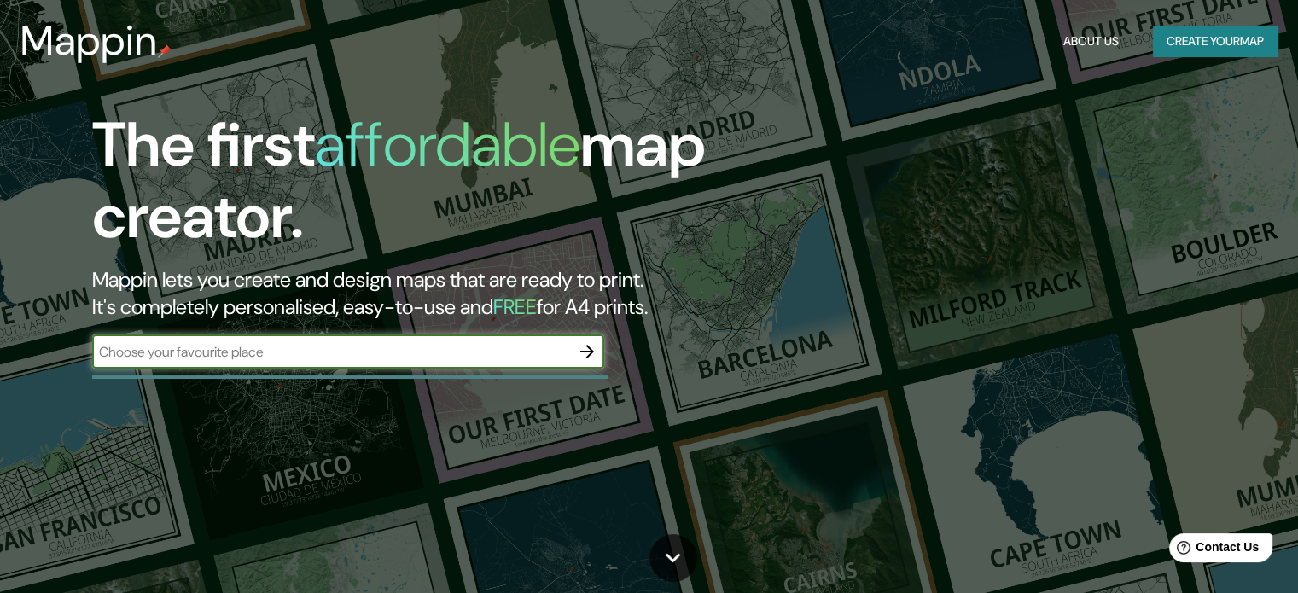
click at [552, 352] on input "text" at bounding box center [331, 352] width 478 height 20
type input "[PERSON_NAME][GEOGRAPHIC_DATA][DATE]"
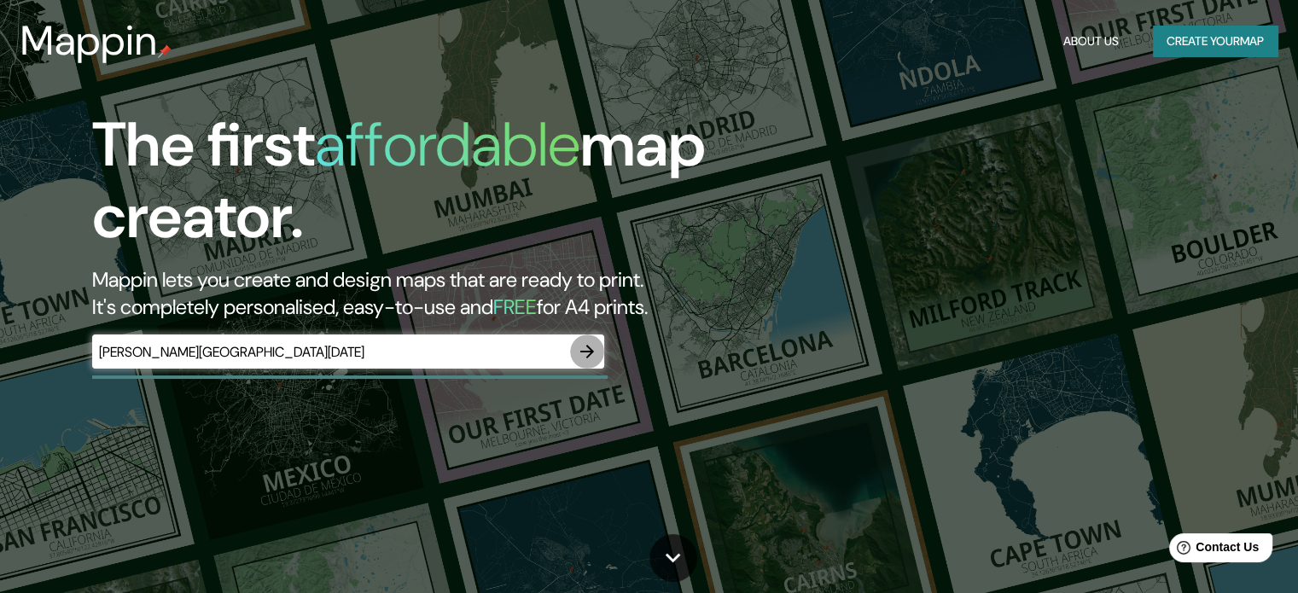
click at [590, 351] on icon "button" at bounding box center [587, 352] width 14 height 14
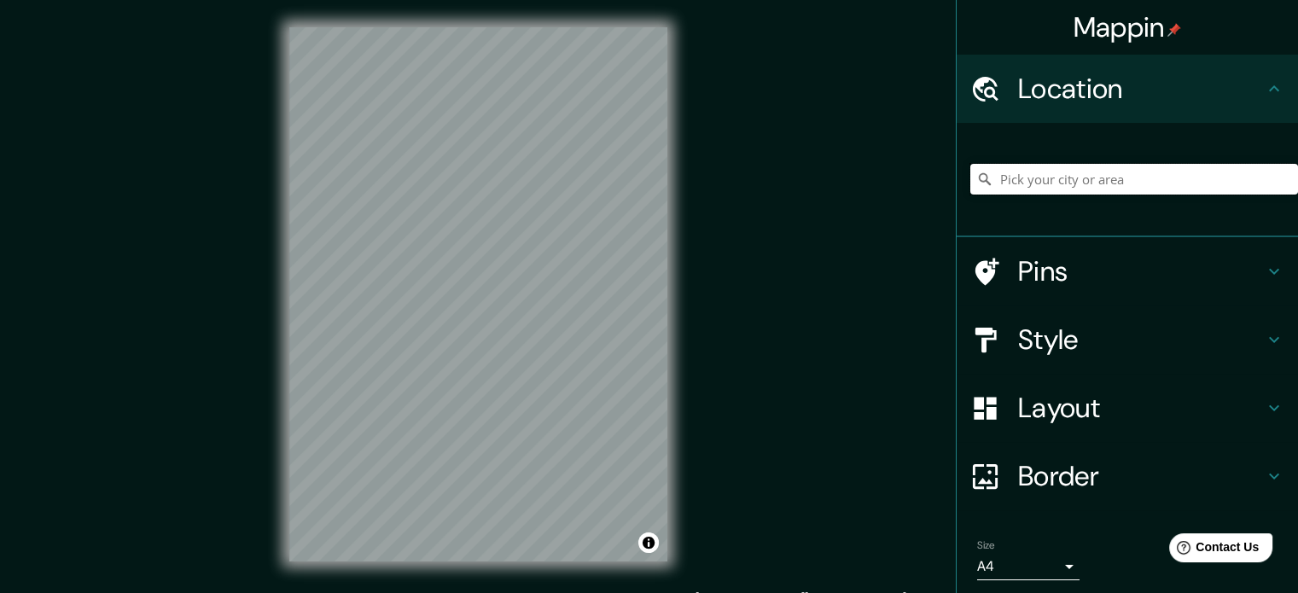
click at [1117, 180] on input "Pick your city or area" at bounding box center [1135, 179] width 328 height 31
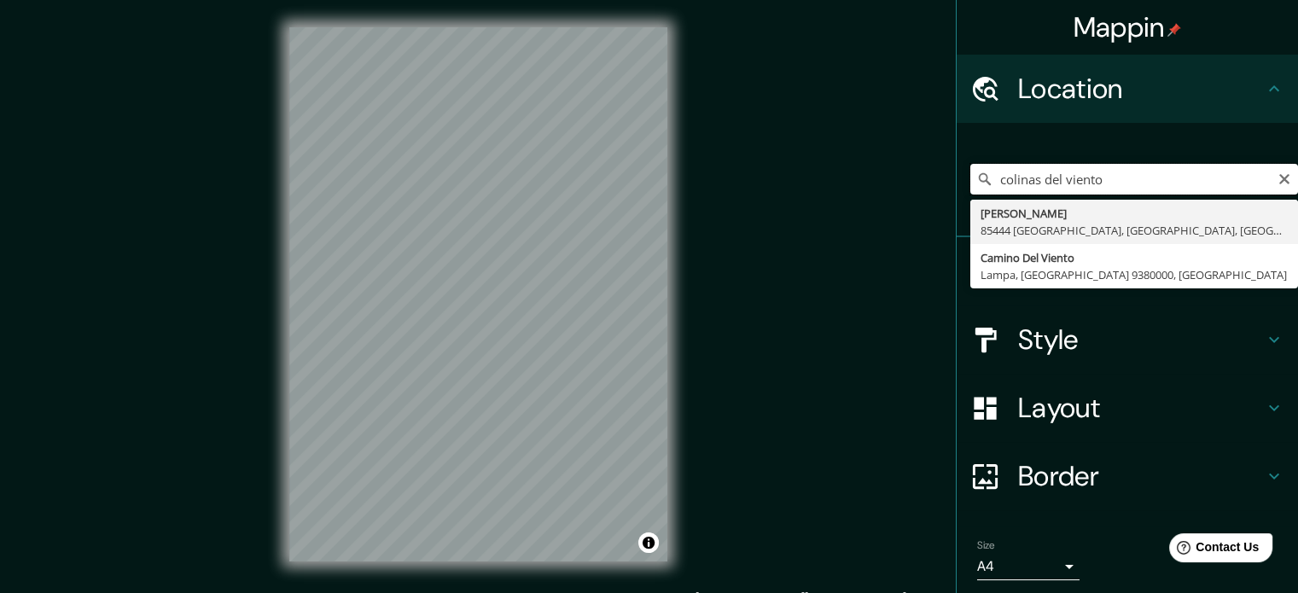
click at [1125, 181] on input "colinas del viento" at bounding box center [1135, 179] width 328 height 31
drag, startPoint x: 1126, startPoint y: 180, endPoint x: 901, endPoint y: 180, distance: 224.5
click at [901, 180] on div "Mappin Location colinas del viento Colina Del Mar 85444 [GEOGRAPHIC_DATA], [GEO…" at bounding box center [649, 308] width 1298 height 616
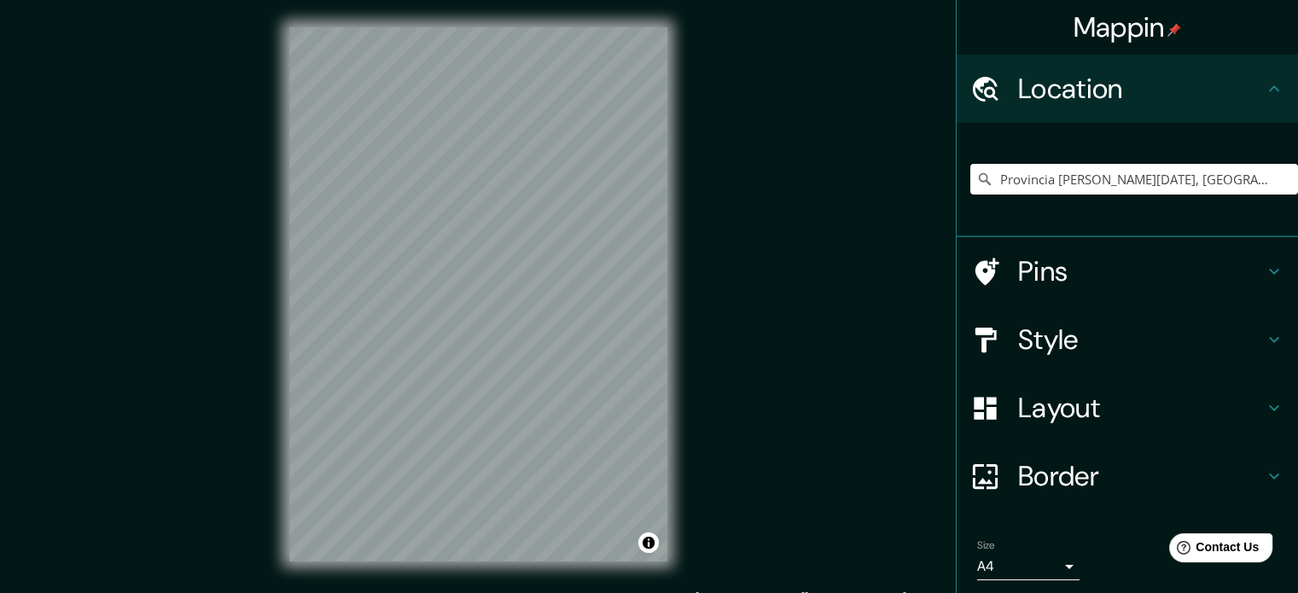
type input "Provincia [PERSON_NAME][DATE], [GEOGRAPHIC_DATA]"
click at [1068, 476] on h4 "Border" at bounding box center [1141, 476] width 246 height 34
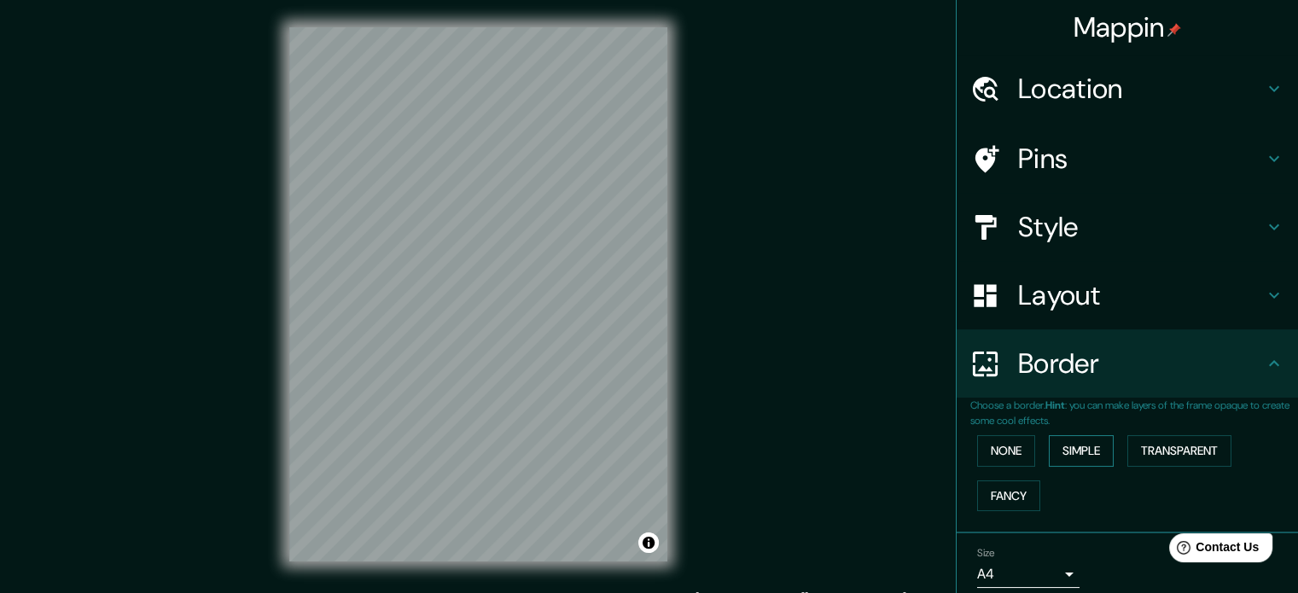
click at [1052, 453] on button "Simple" at bounding box center [1081, 451] width 65 height 32
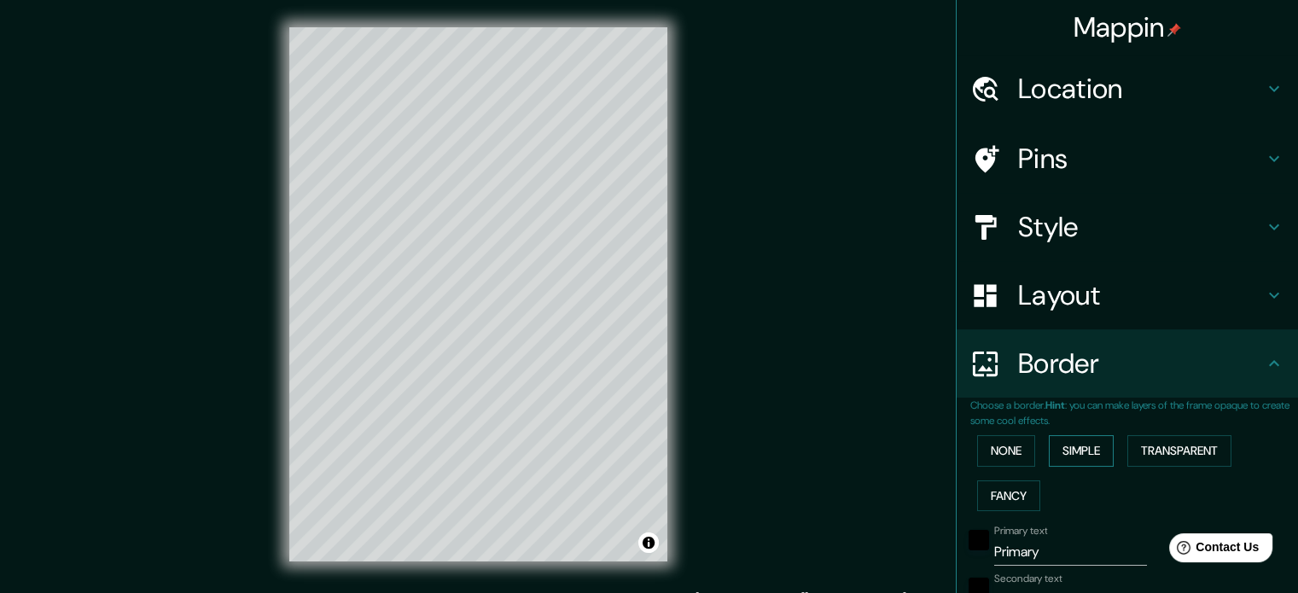
click at [1052, 453] on button "Simple" at bounding box center [1081, 451] width 65 height 32
type input "177"
type input "35"
click at [1018, 453] on button "None" at bounding box center [1006, 451] width 58 height 32
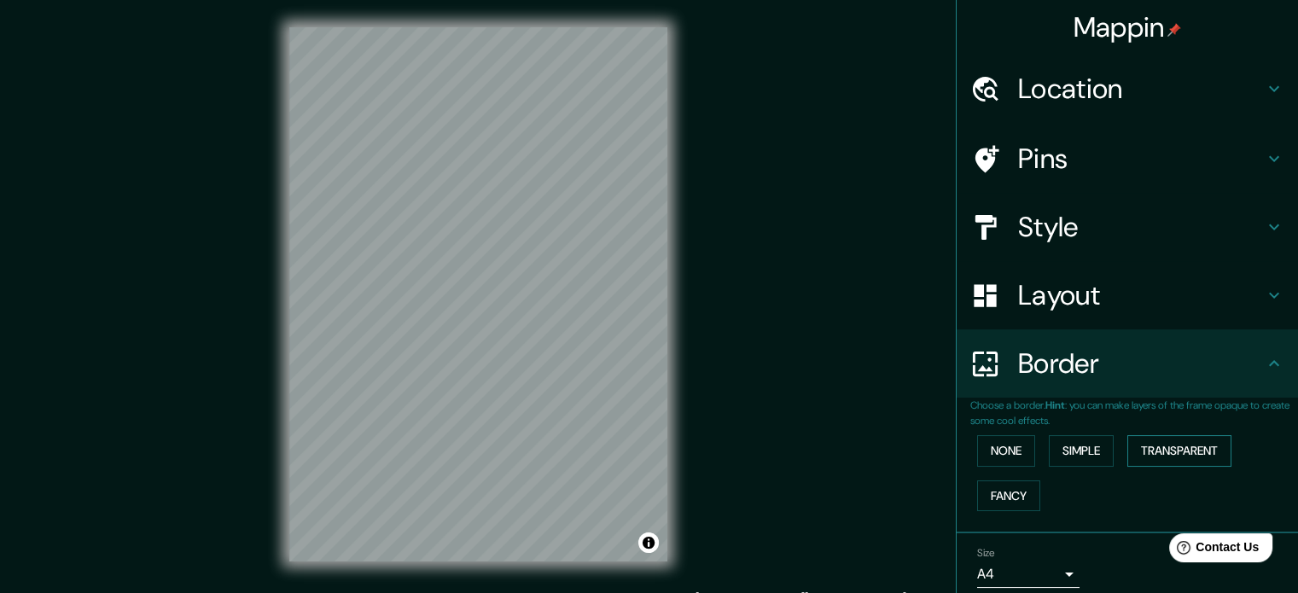
click at [1129, 446] on button "Transparent" at bounding box center [1180, 451] width 104 height 32
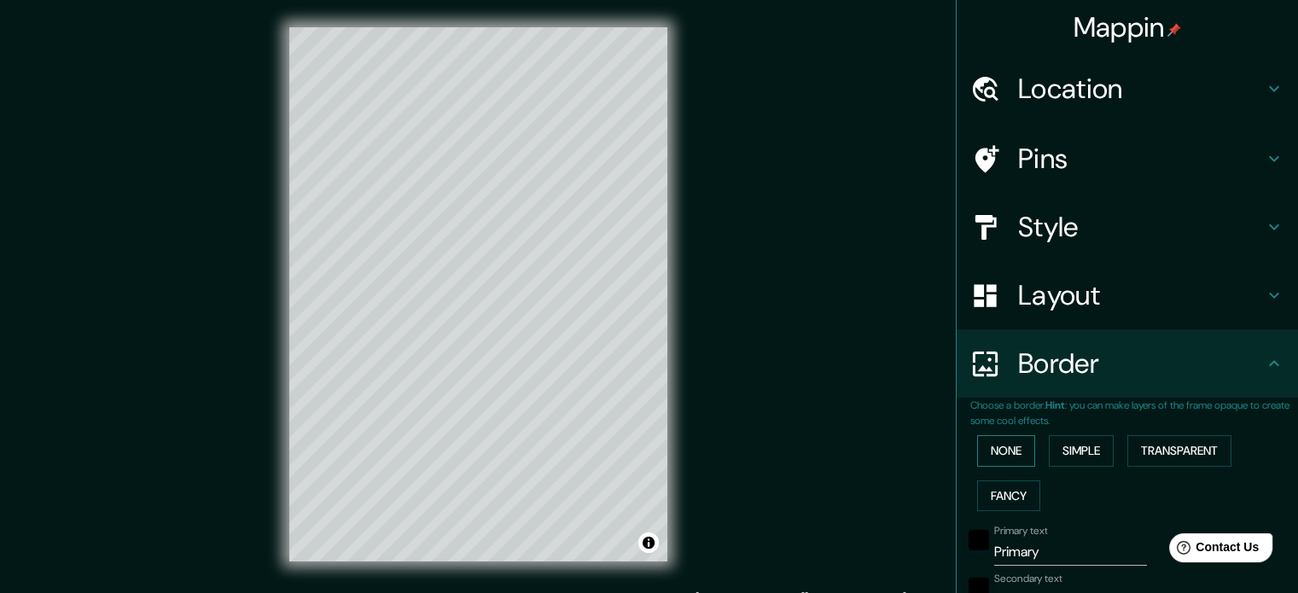
click at [986, 443] on button "None" at bounding box center [1006, 451] width 58 height 32
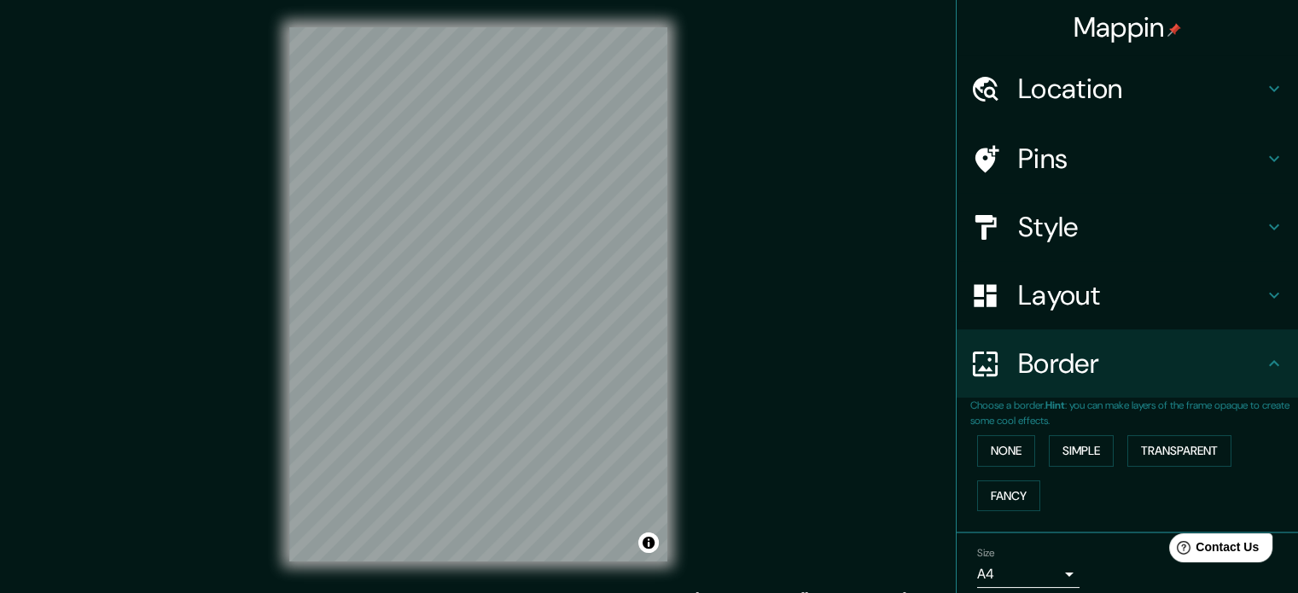
click at [1018, 296] on h4 "Layout" at bounding box center [1141, 295] width 246 height 34
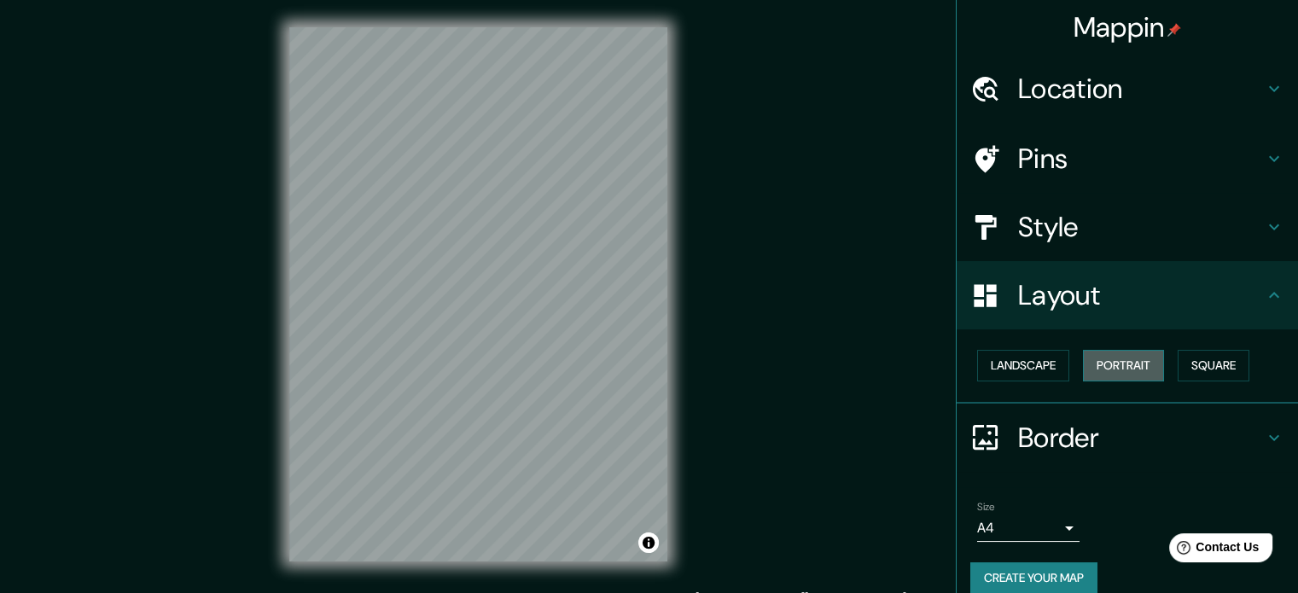
click at [1102, 364] on button "Portrait" at bounding box center [1123, 366] width 81 height 32
click at [1035, 366] on button "Landscape" at bounding box center [1023, 366] width 92 height 32
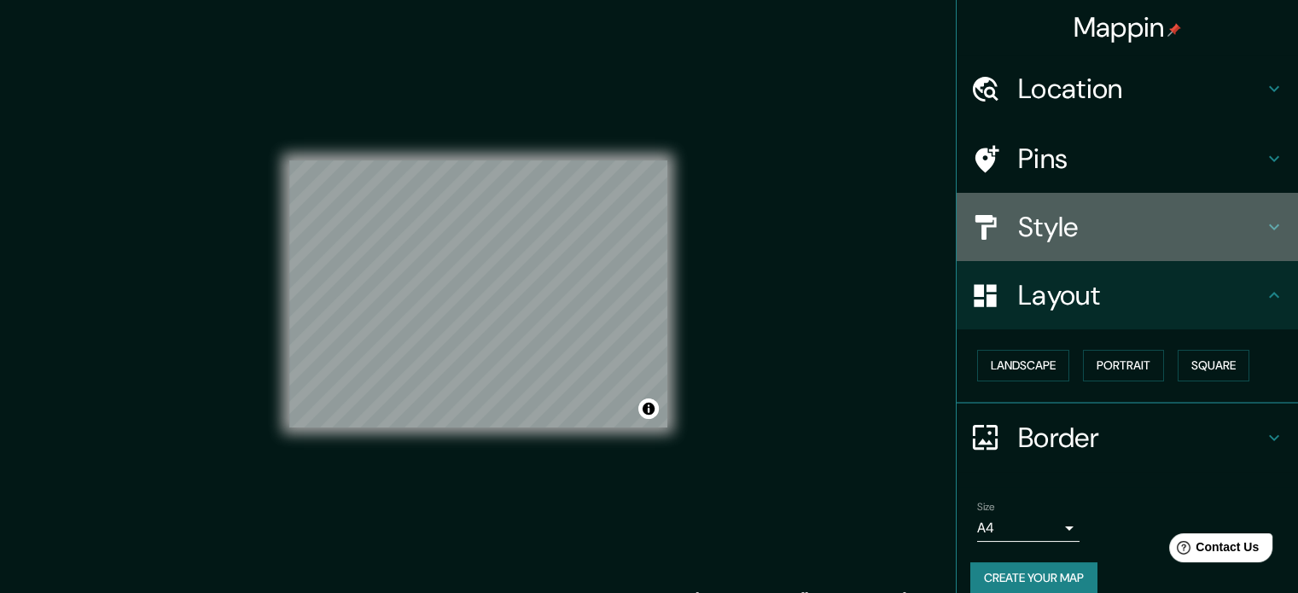
click at [1106, 238] on h4 "Style" at bounding box center [1141, 227] width 246 height 34
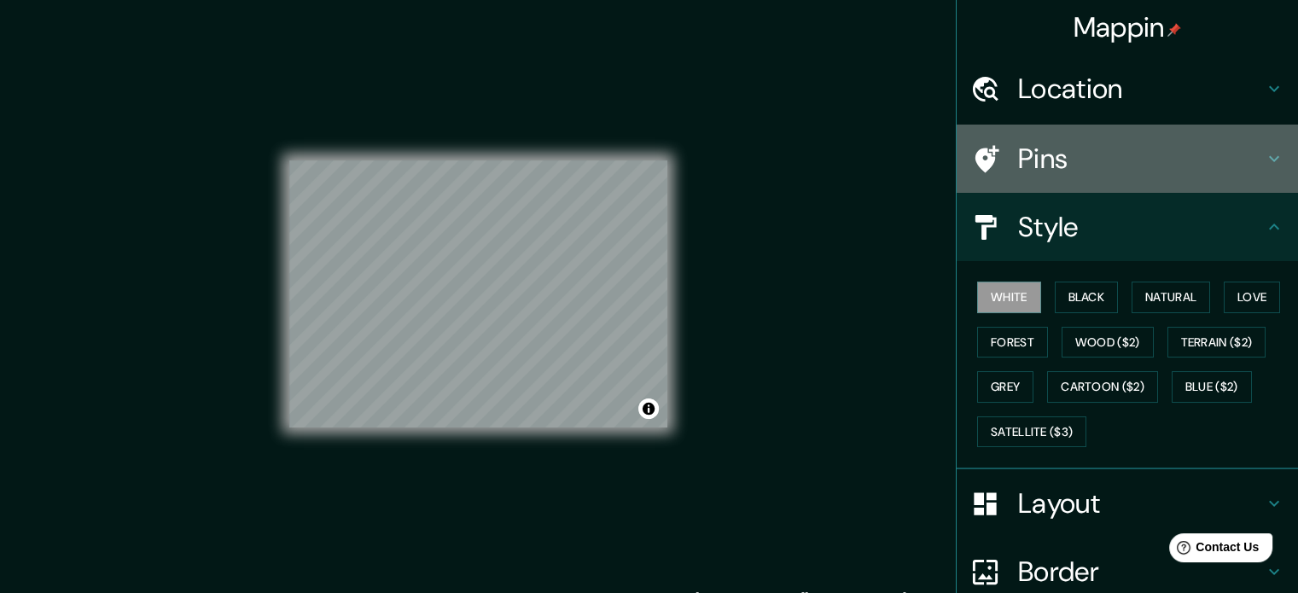
click at [1065, 163] on h4 "Pins" at bounding box center [1141, 159] width 246 height 34
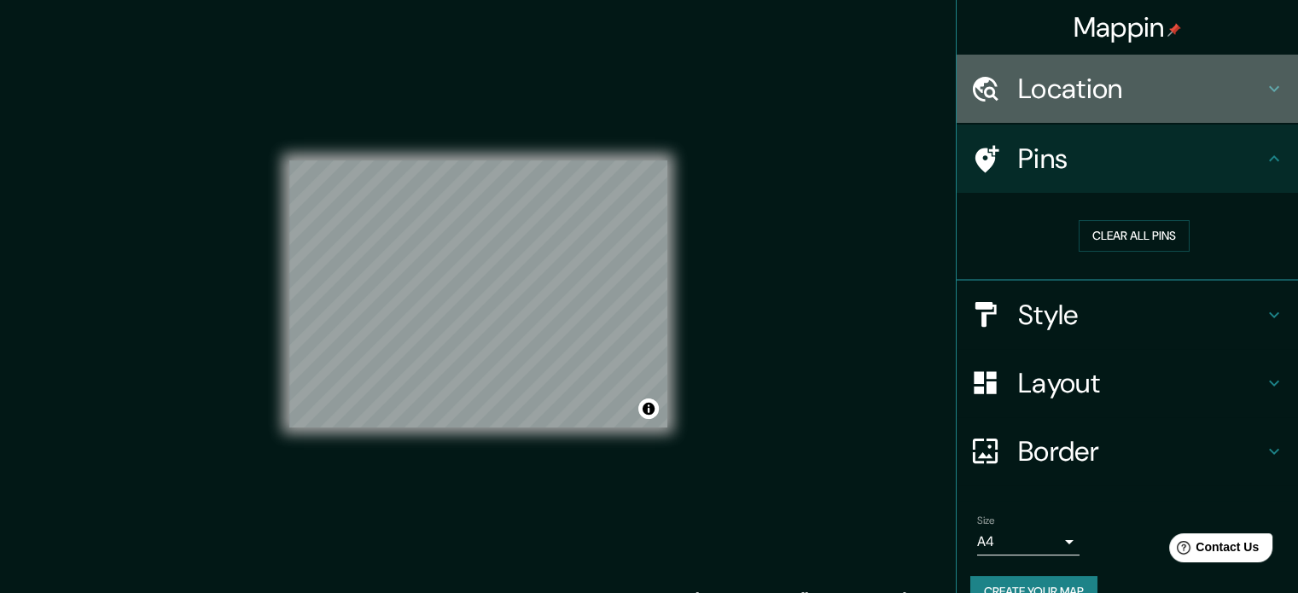
click at [1060, 109] on div "Location" at bounding box center [1127, 89] width 341 height 68
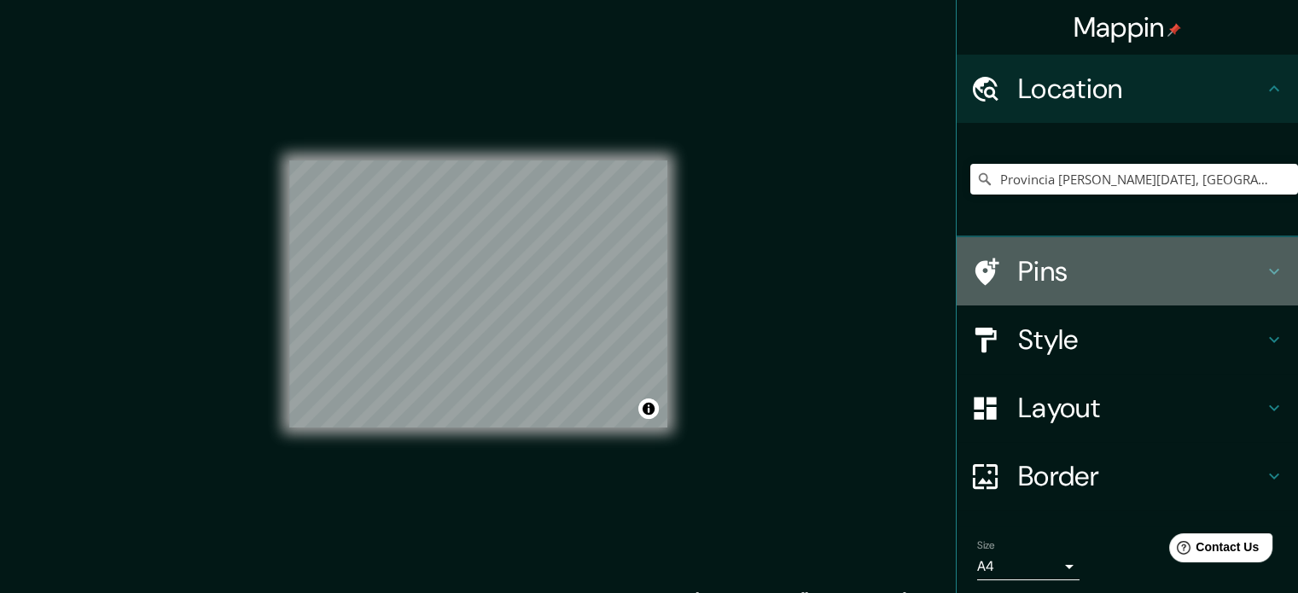
click at [1048, 262] on h4 "Pins" at bounding box center [1141, 271] width 246 height 34
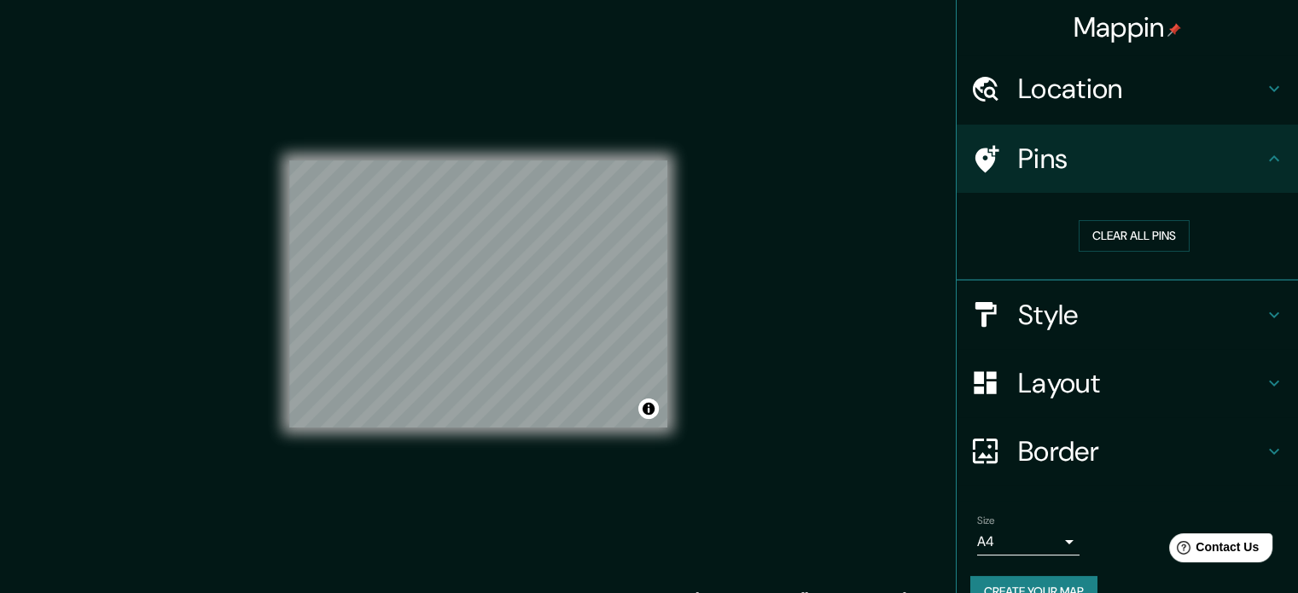
click at [1076, 303] on h4 "Style" at bounding box center [1141, 315] width 246 height 34
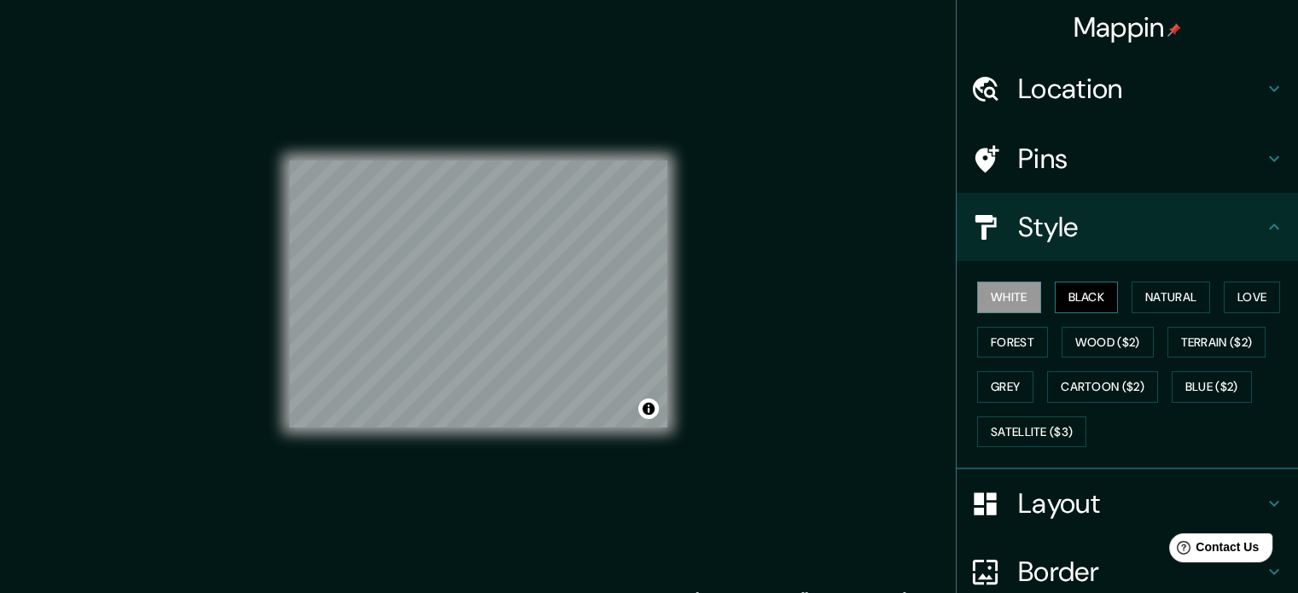
click at [1088, 299] on button "Black" at bounding box center [1087, 298] width 64 height 32
click at [1103, 334] on button "Wood ($2)" at bounding box center [1108, 343] width 92 height 32
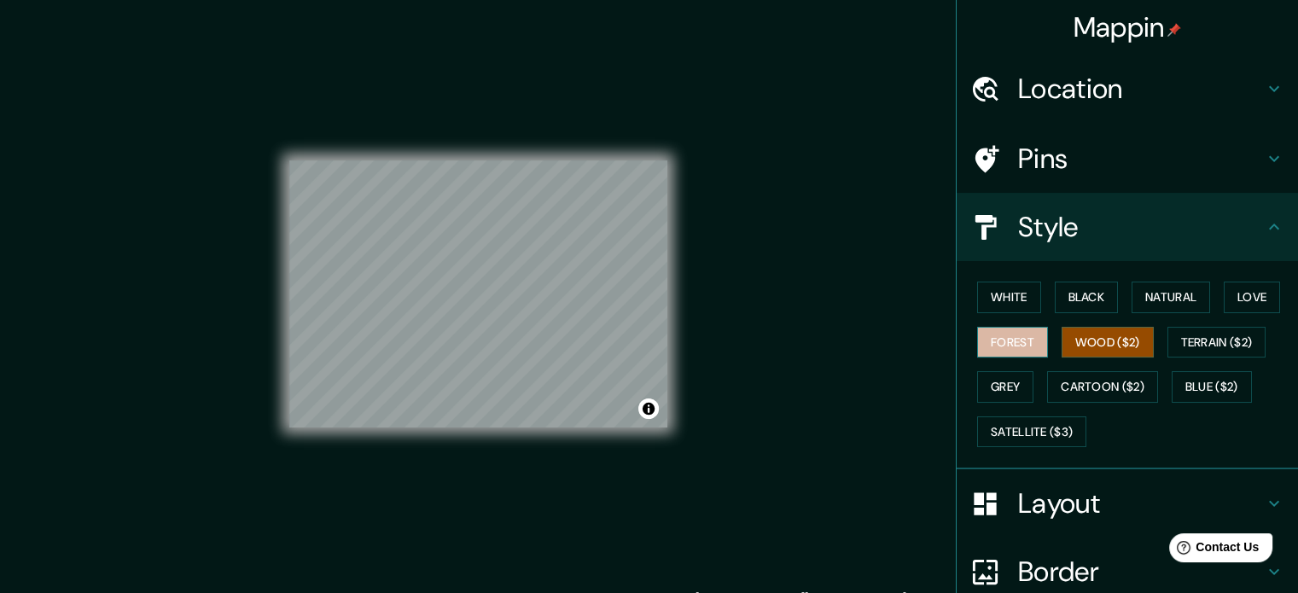
click at [1011, 333] on button "Forest" at bounding box center [1012, 343] width 71 height 32
click at [1007, 388] on button "Grey" at bounding box center [1005, 387] width 56 height 32
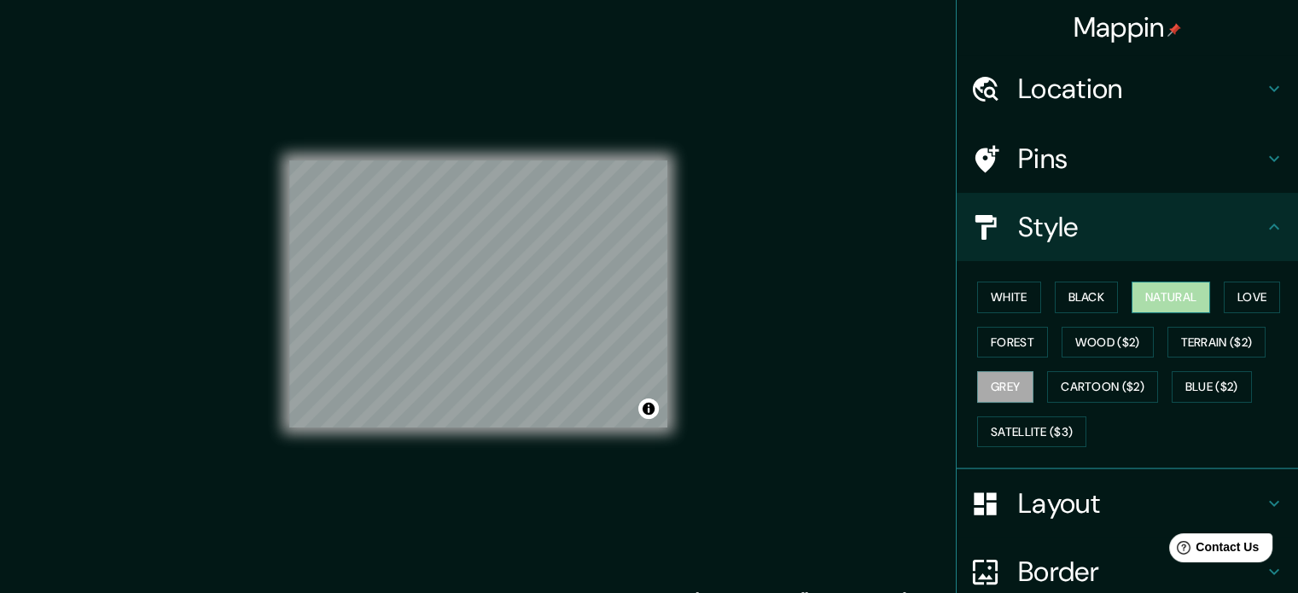
click at [1148, 300] on button "Natural" at bounding box center [1171, 298] width 79 height 32
click at [1224, 303] on button "Love" at bounding box center [1252, 298] width 56 height 32
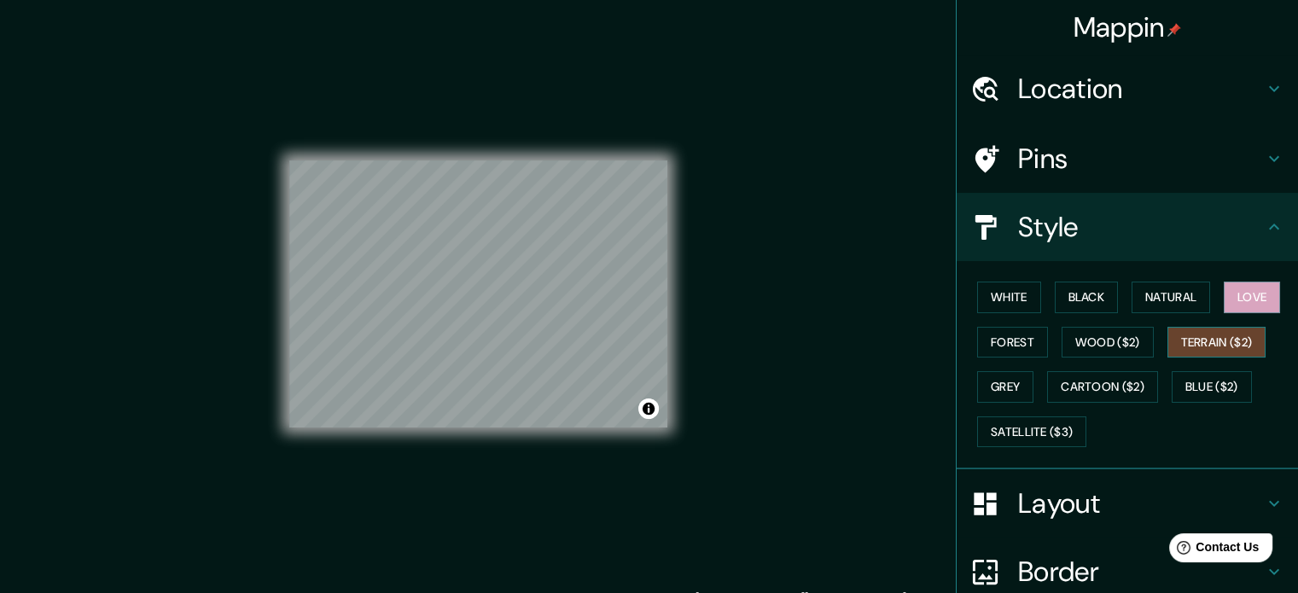
click at [1215, 347] on button "Terrain ($2)" at bounding box center [1217, 343] width 99 height 32
click at [1187, 378] on button "Blue ($2)" at bounding box center [1212, 387] width 80 height 32
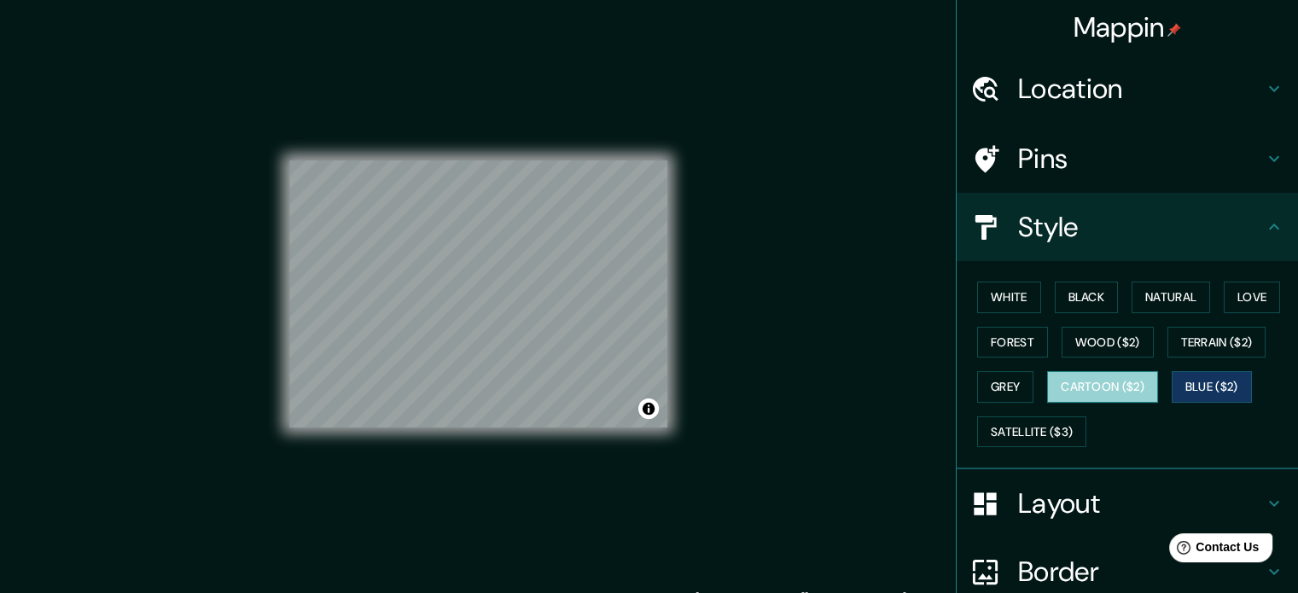
click at [1120, 386] on button "Cartoon ($2)" at bounding box center [1102, 387] width 111 height 32
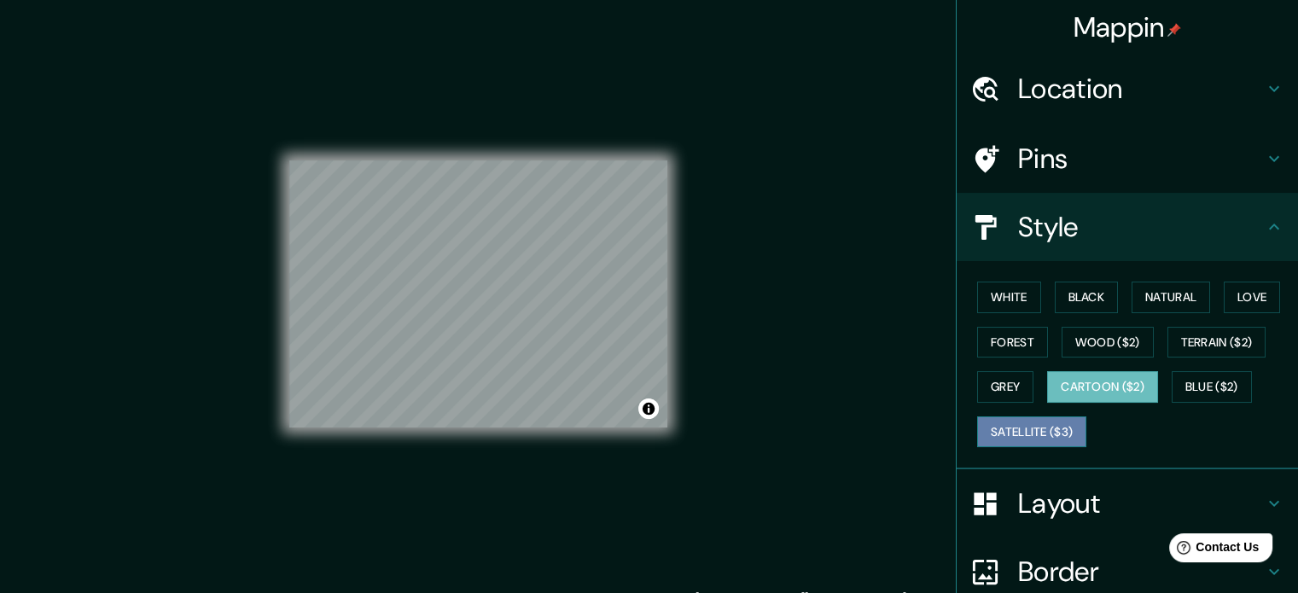
click at [1032, 424] on button "Satellite ($3)" at bounding box center [1031, 433] width 109 height 32
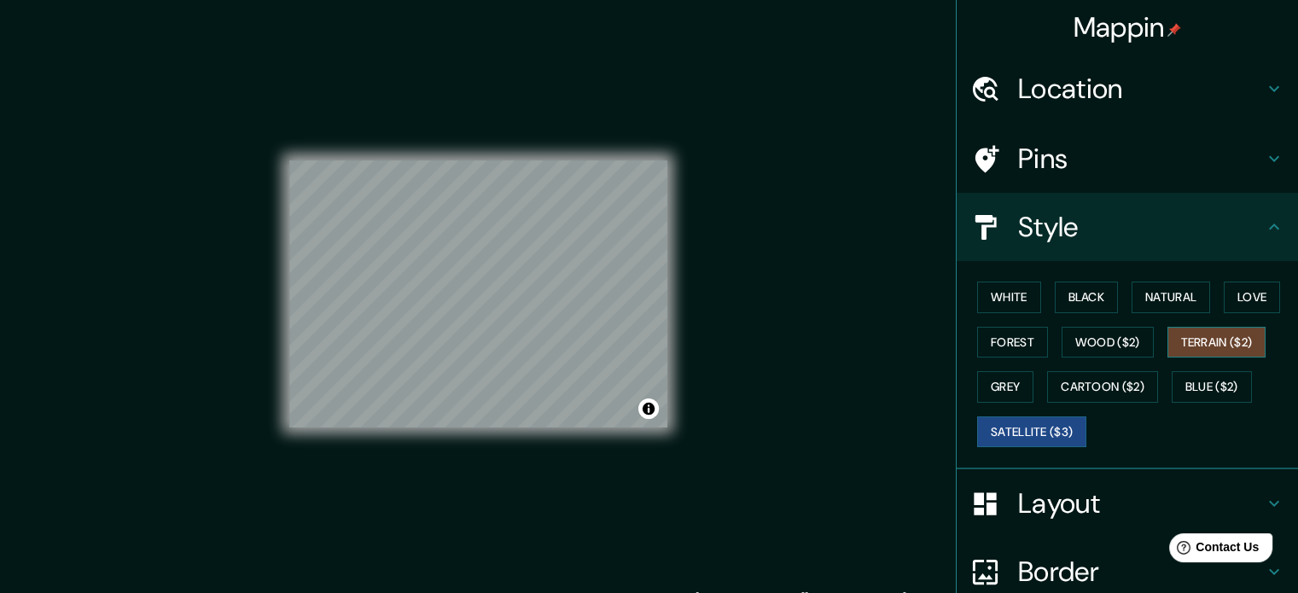
click at [1205, 345] on button "Terrain ($2)" at bounding box center [1217, 343] width 99 height 32
click at [1061, 300] on button "Black" at bounding box center [1087, 298] width 64 height 32
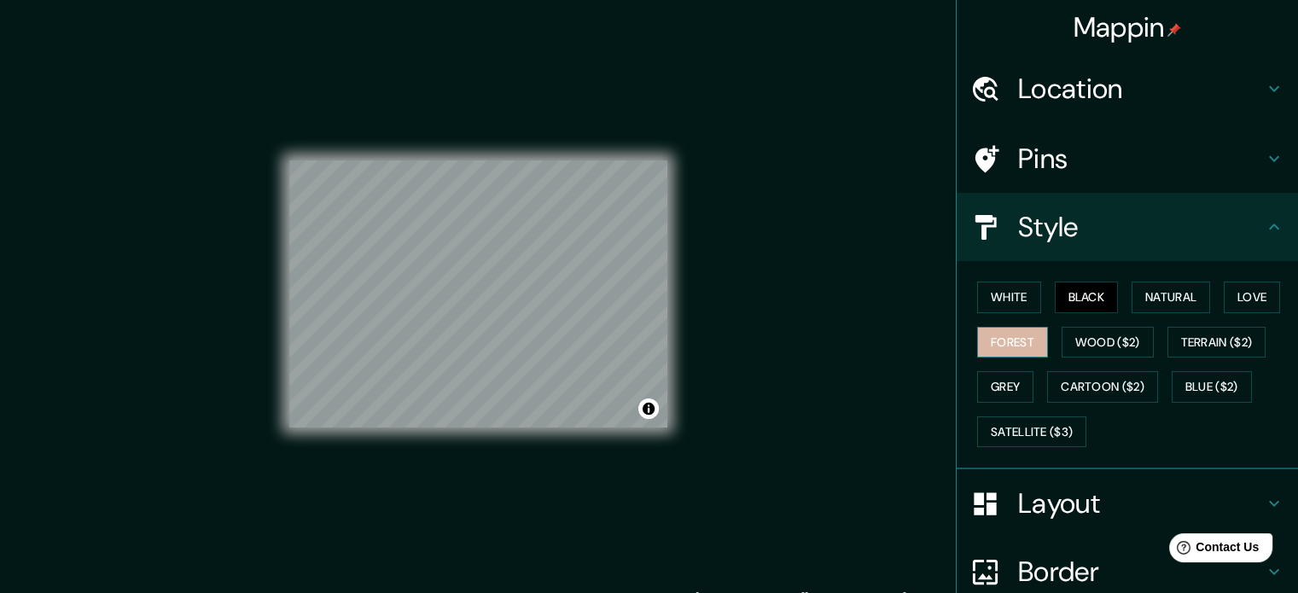
click at [1004, 337] on button "Forest" at bounding box center [1012, 343] width 71 height 32
click at [1086, 296] on button "Black" at bounding box center [1087, 298] width 64 height 32
click at [1129, 108] on div "Location" at bounding box center [1127, 89] width 341 height 68
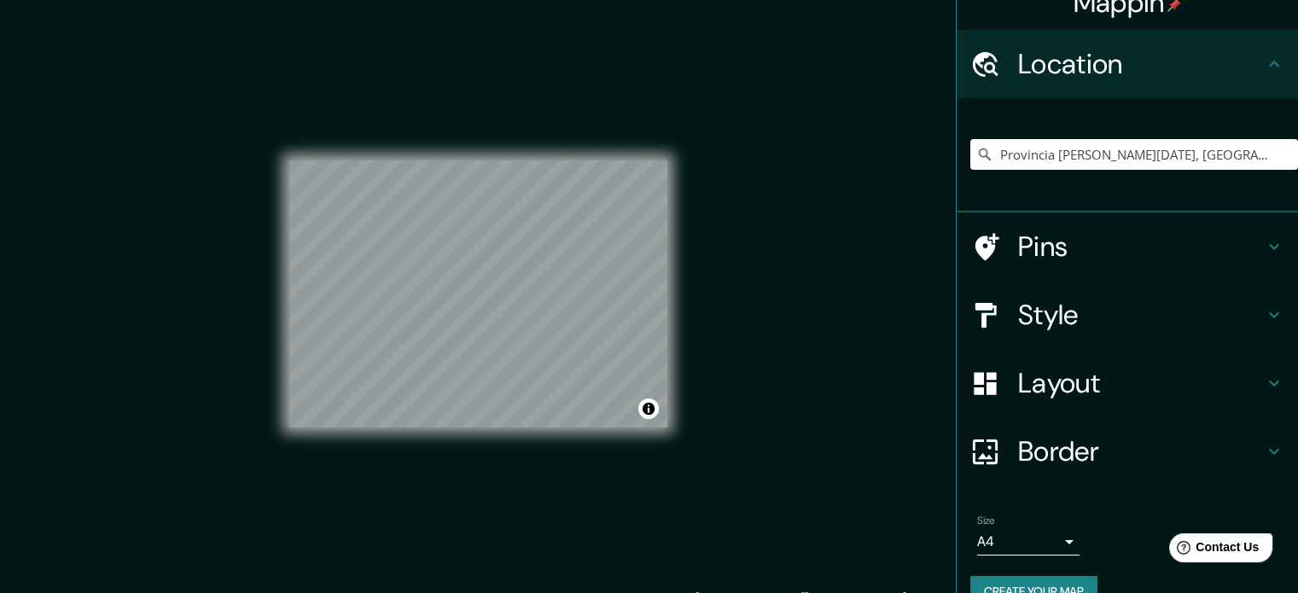
scroll to position [58, 0]
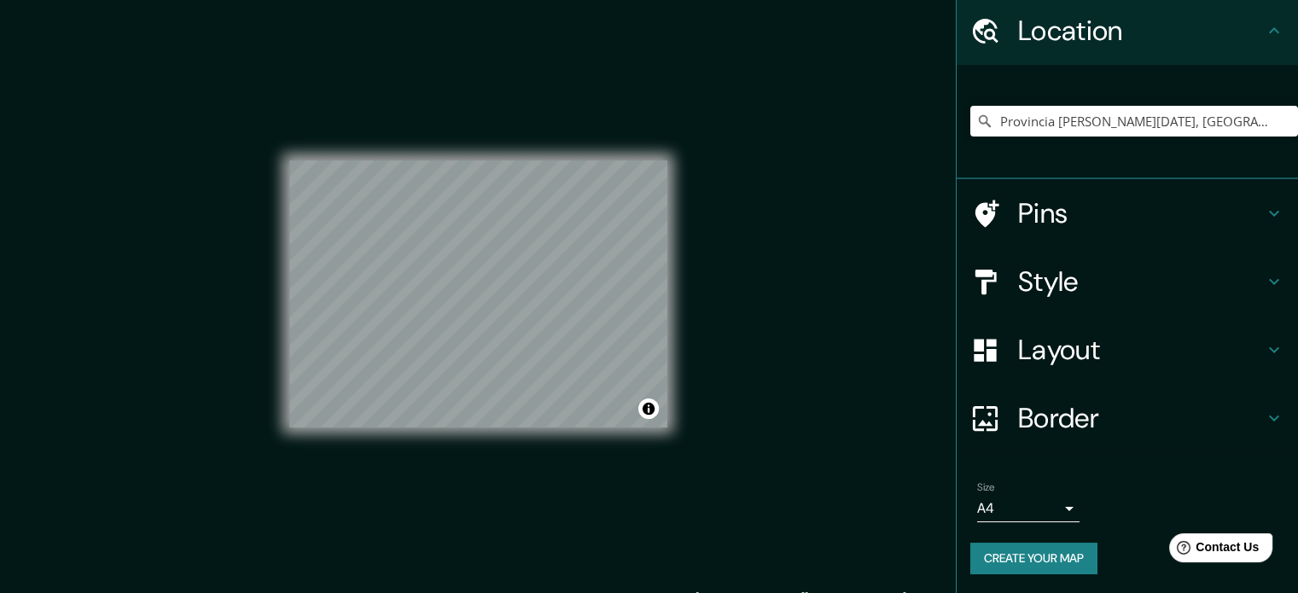
click at [983, 552] on button "Create your map" at bounding box center [1034, 559] width 127 height 32
click at [1104, 520] on div "Size A4 single" at bounding box center [1128, 502] width 314 height 55
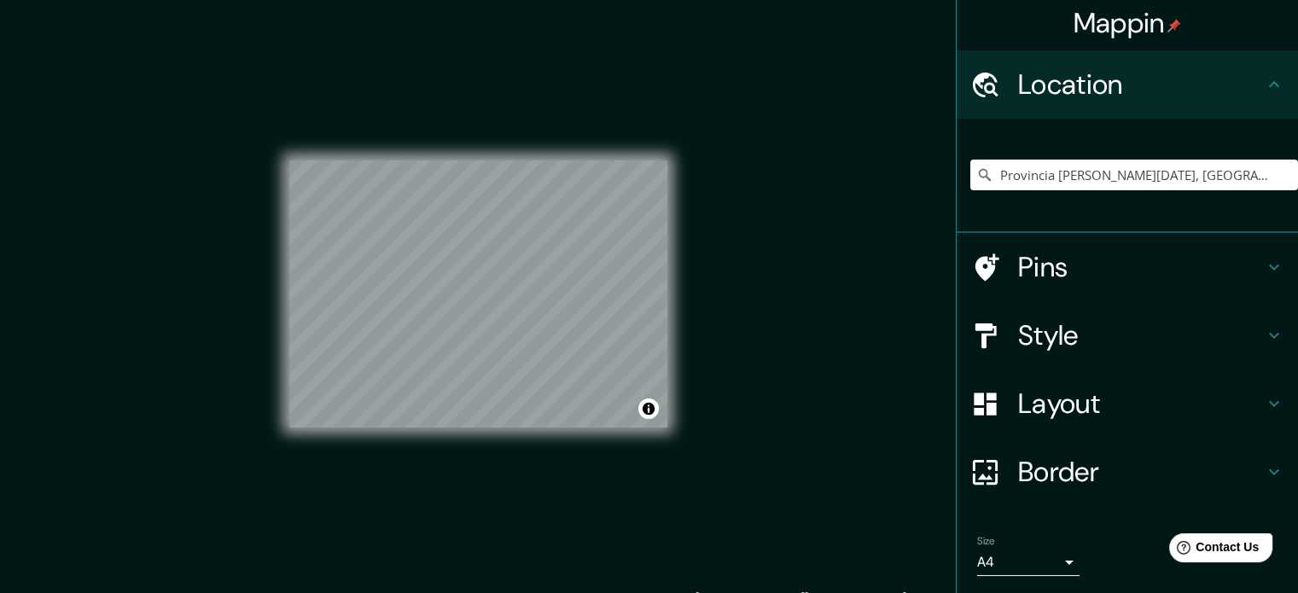
scroll to position [0, 0]
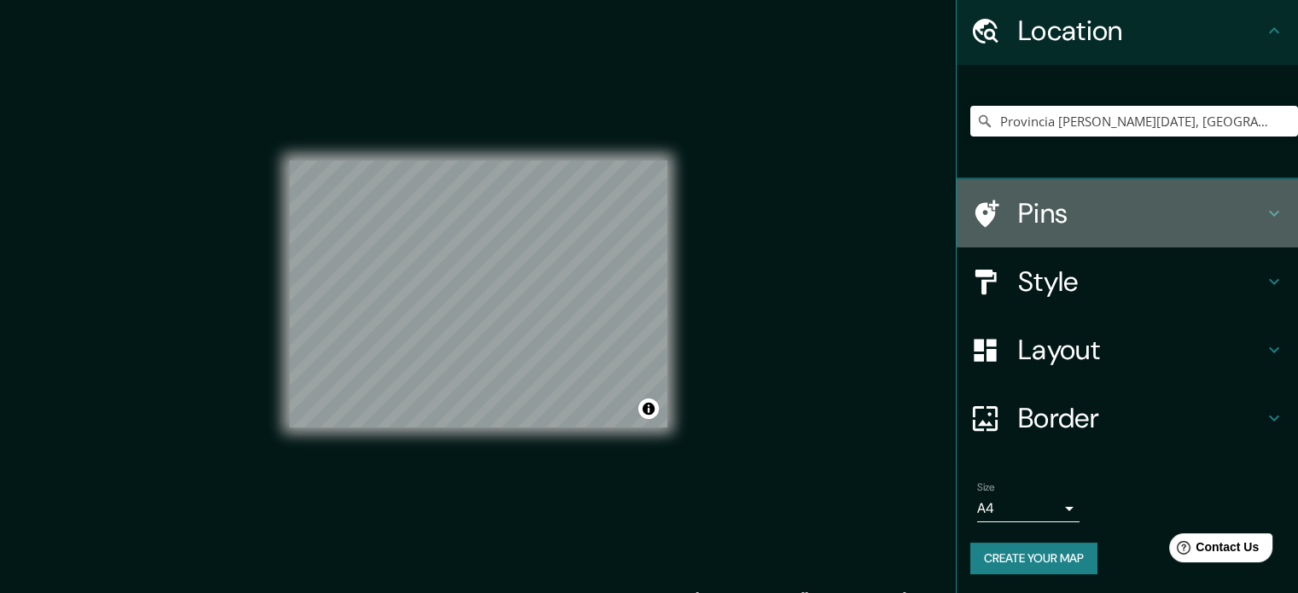
click at [1067, 208] on h4 "Pins" at bounding box center [1141, 213] width 246 height 34
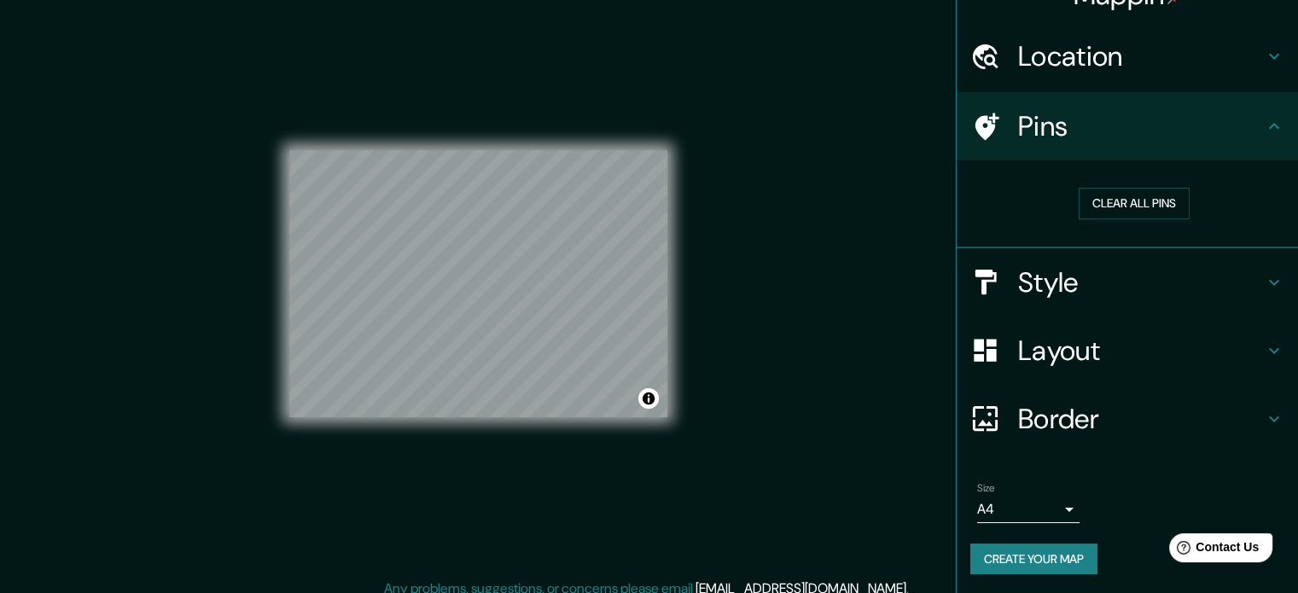
scroll to position [22, 0]
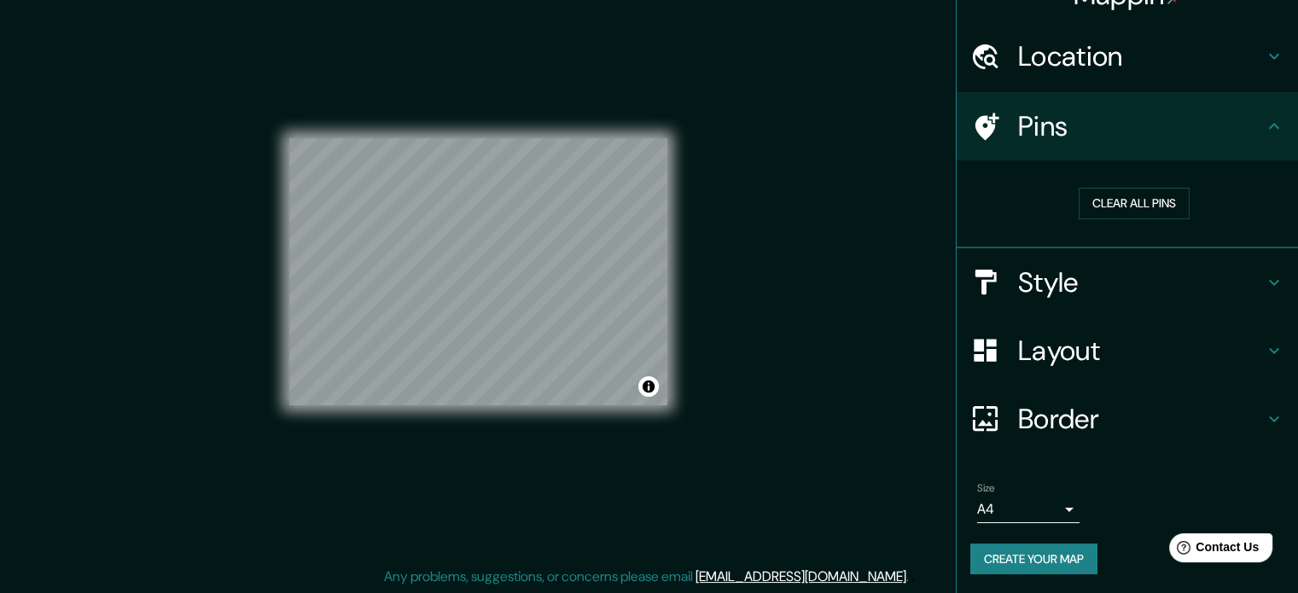
click at [1038, 502] on body "Mappin Location [GEOGRAPHIC_DATA][PERSON_NAME][DATE], [GEOGRAPHIC_DATA] Provinc…" at bounding box center [649, 274] width 1298 height 593
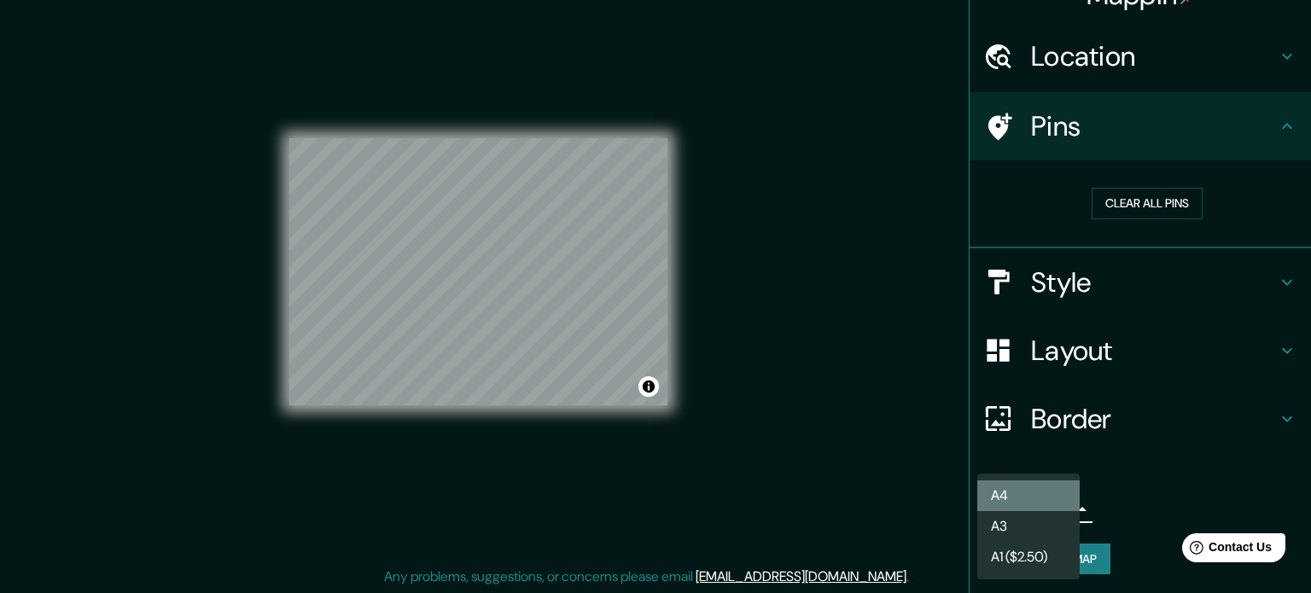
click at [1047, 485] on li "A4" at bounding box center [1028, 496] width 102 height 31
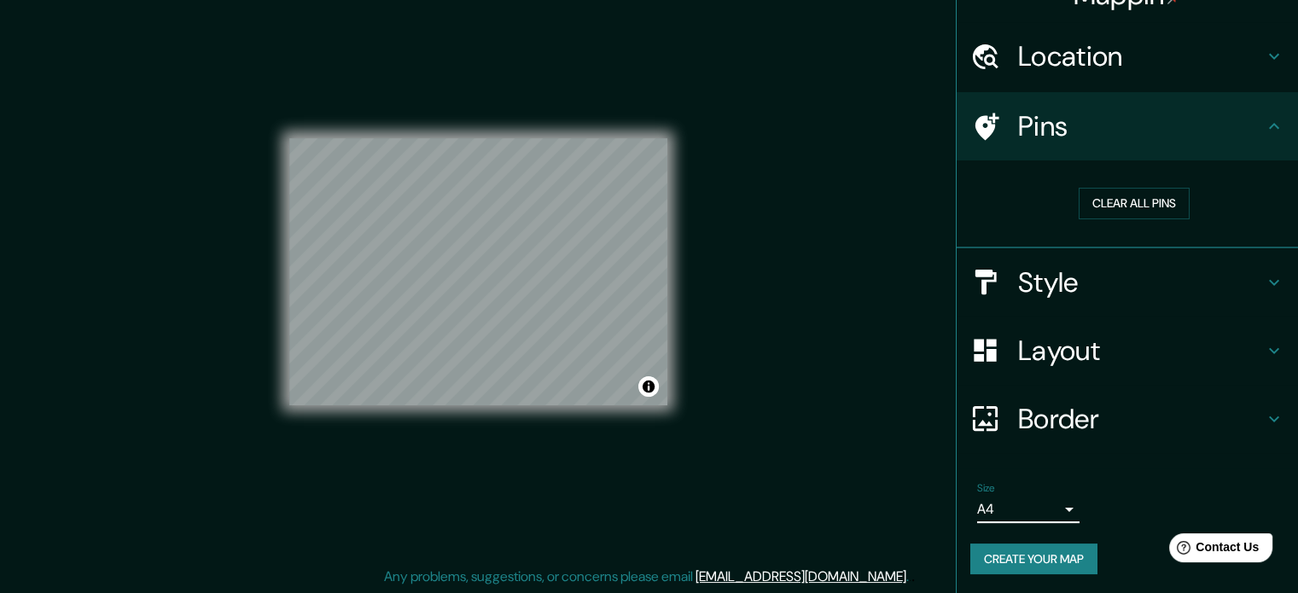
click at [1058, 554] on button "Create your map" at bounding box center [1034, 560] width 127 height 32
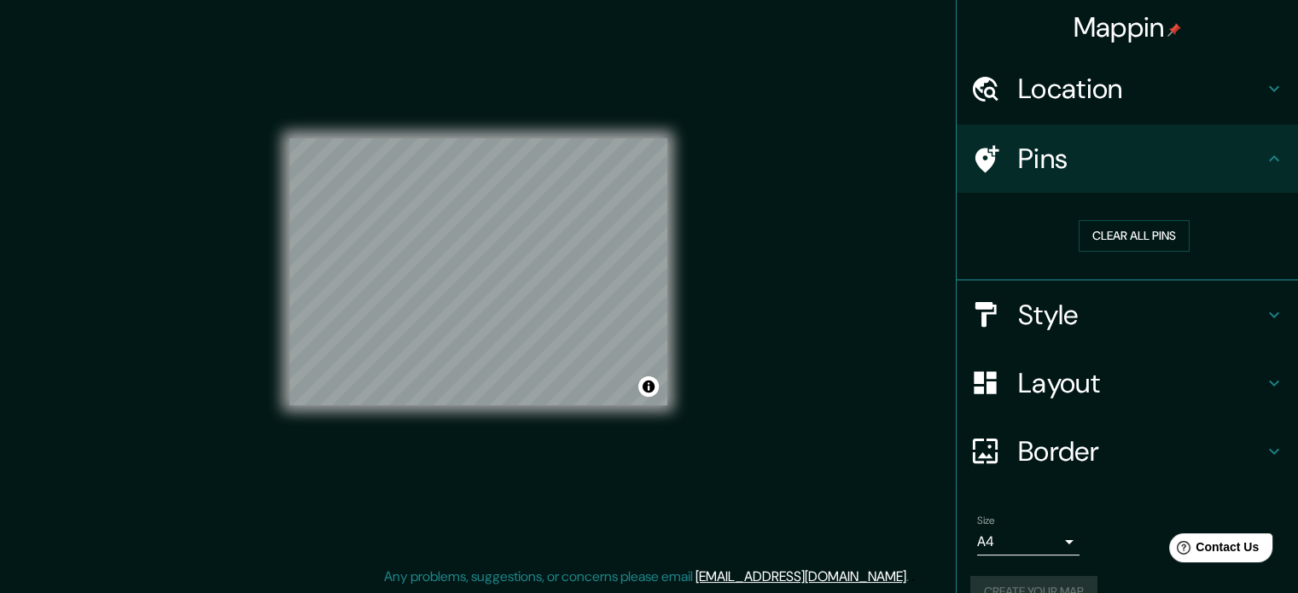
scroll to position [32, 0]
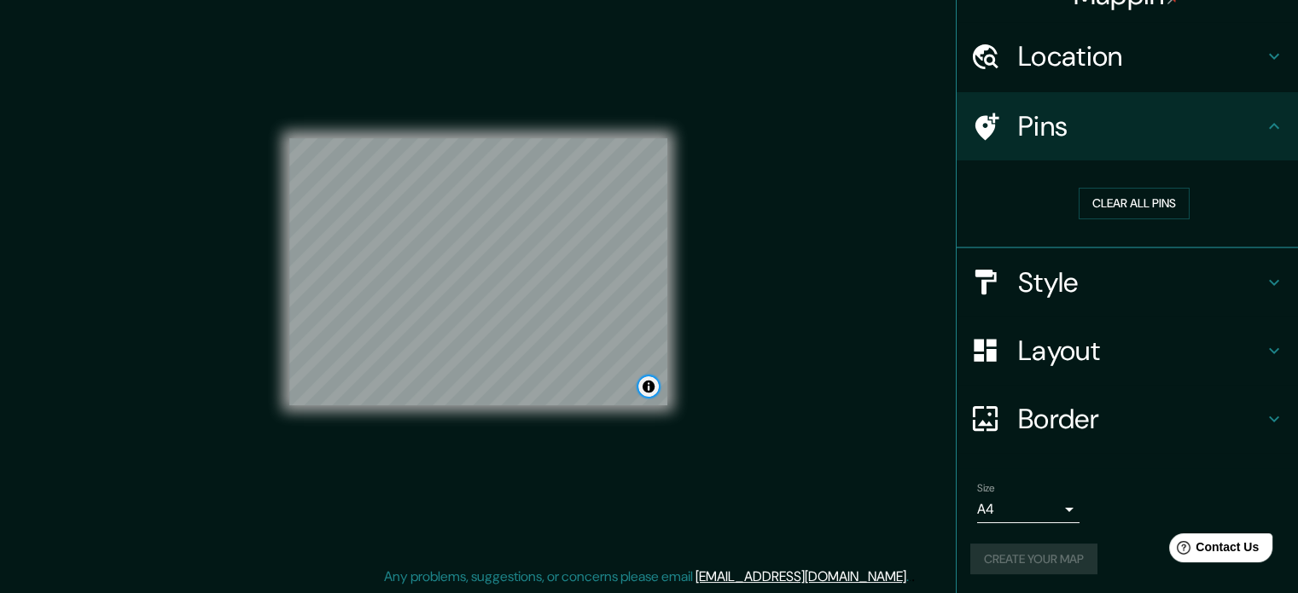
click at [651, 388] on button "Toggle attribution" at bounding box center [649, 386] width 20 height 20
click at [650, 388] on button "Toggle attribution" at bounding box center [649, 386] width 20 height 20
click at [785, 423] on div "Mappin Location [GEOGRAPHIC_DATA][PERSON_NAME][DATE], [GEOGRAPHIC_DATA] Provinc…" at bounding box center [649, 286] width 1298 height 616
drag, startPoint x: 644, startPoint y: 382, endPoint x: 721, endPoint y: 326, distance: 94.8
click at [721, 326] on div "Mappin Location [GEOGRAPHIC_DATA][PERSON_NAME][DATE], [GEOGRAPHIC_DATA] Provinc…" at bounding box center [649, 286] width 1298 height 616
